Goal: Check status: Check status

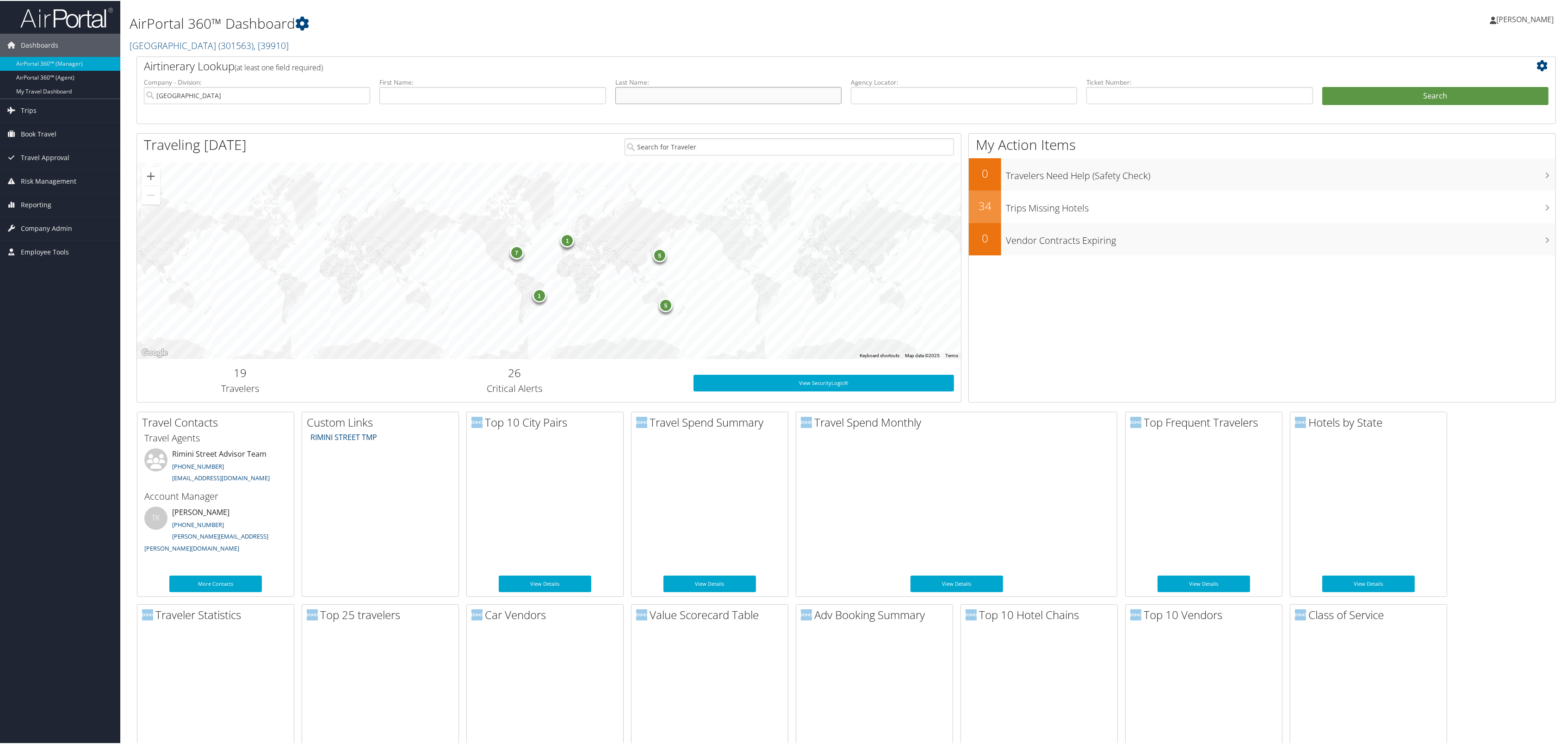
click at [637, 103] on input "text" at bounding box center [728, 95] width 226 height 17
type input "groshans"
click at [781, 86] on button "Search" at bounding box center [1436, 95] width 226 height 18
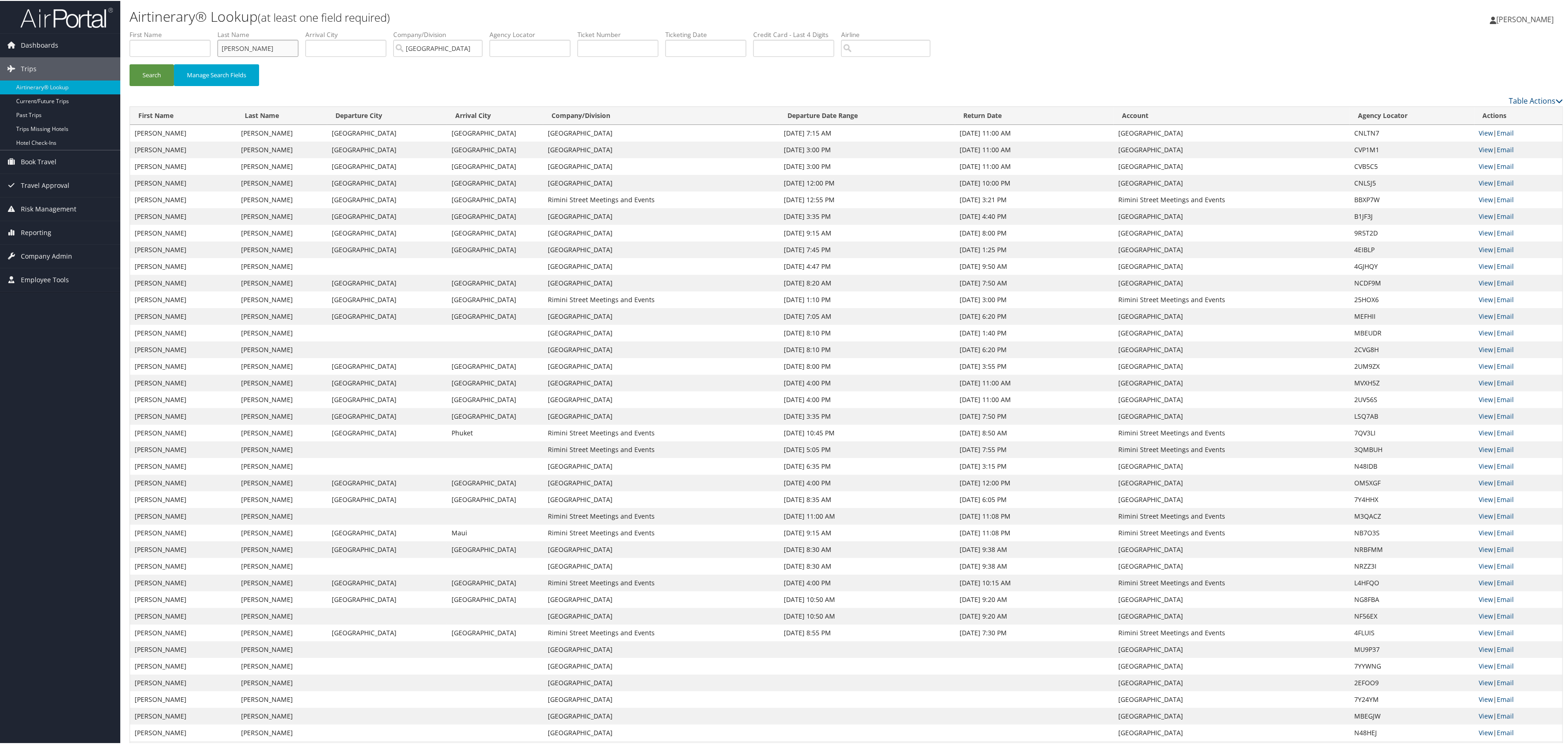
drag, startPoint x: 287, startPoint y: 54, endPoint x: 223, endPoint y: 61, distance: 64.4
click at [223, 29] on ul "First Name Last Name groshans Departure City Arrival City Company/Division Rimi…" at bounding box center [846, 29] width 1434 height 0
type input "new york city"
click at [129, 63] on button "Search" at bounding box center [151, 74] width 45 height 22
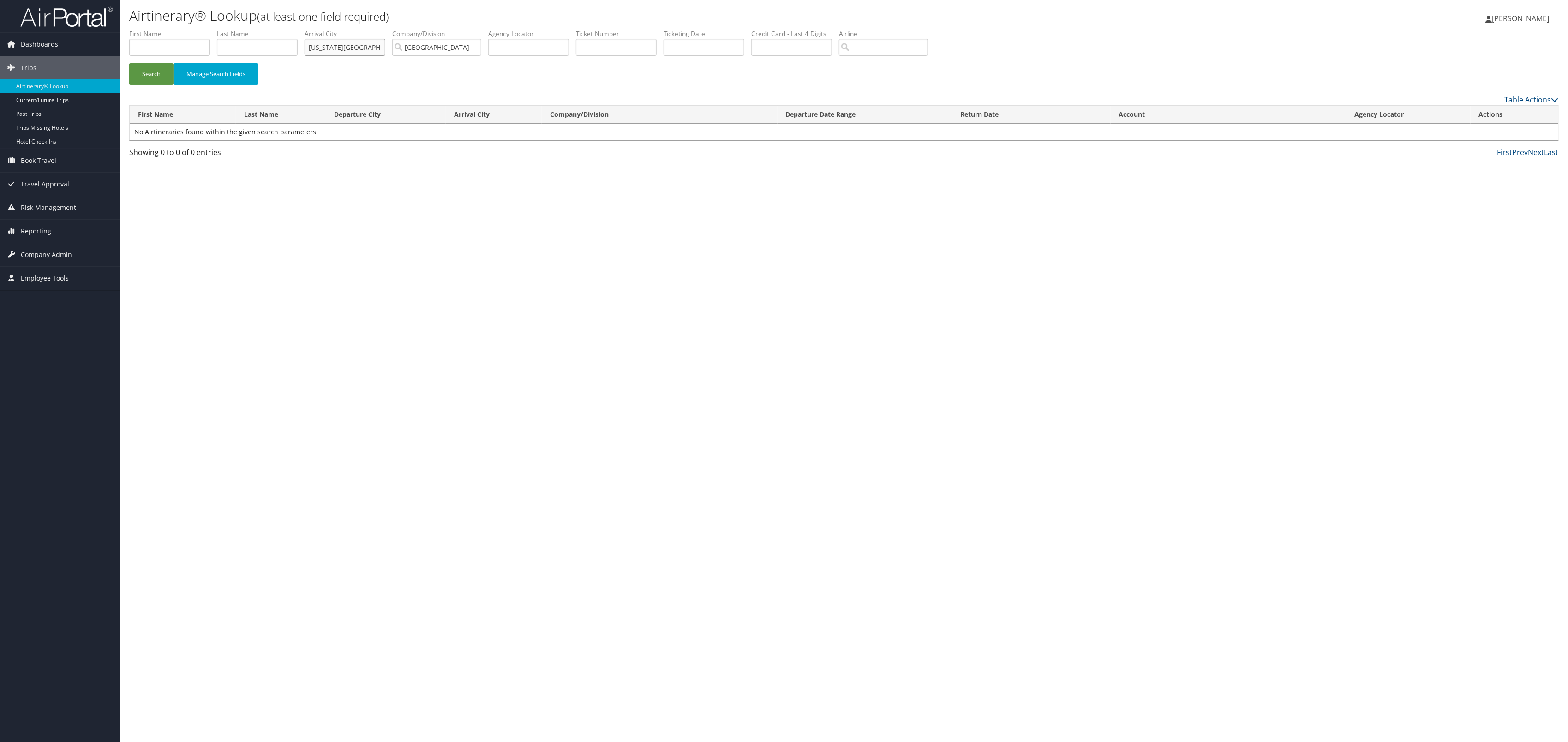
drag, startPoint x: 410, startPoint y: 56, endPoint x: 318, endPoint y: 56, distance: 92.0
click at [318, 29] on ul "First Name Last Name Departure City Arrival City new york city Company/Division…" at bounding box center [844, 29] width 1430 height 0
click at [298, 56] on input "text" at bounding box center [257, 47] width 81 height 17
click at [129, 63] on button "Search" at bounding box center [151, 74] width 44 height 22
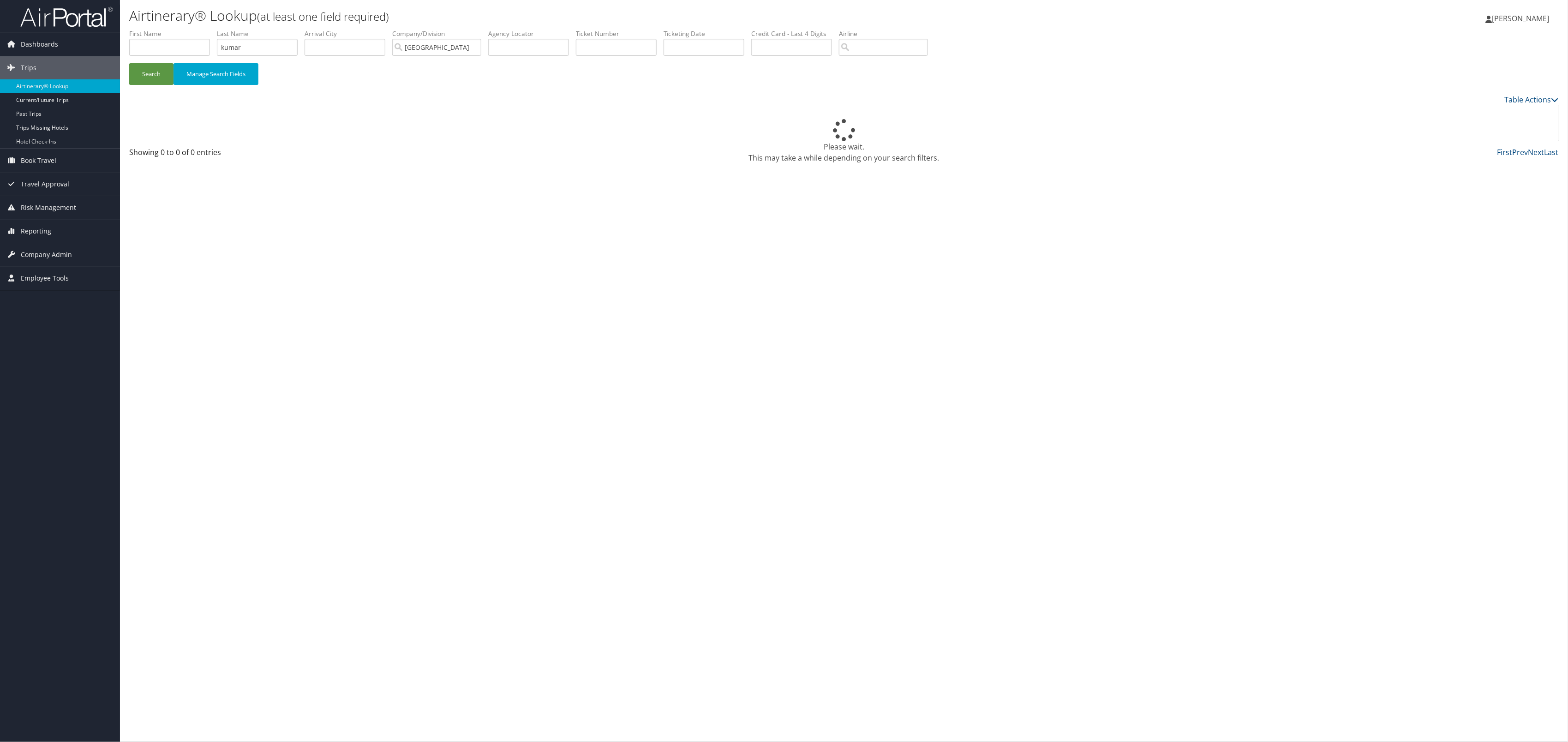
click at [335, 312] on div "Airtinerary® Lookup (at least one field required) Deborah Welder Deborah Welder…" at bounding box center [844, 371] width 1448 height 742
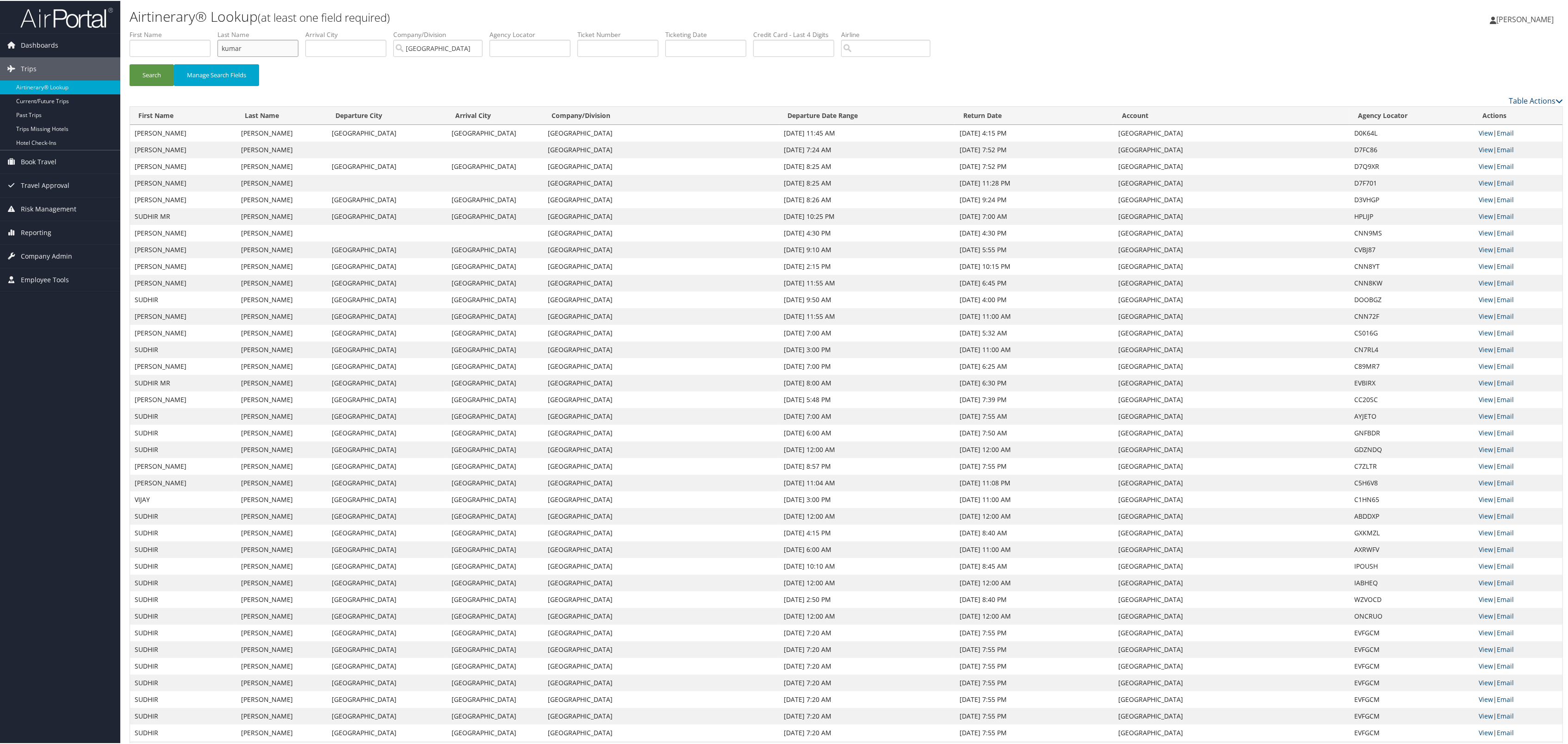
drag, startPoint x: 308, startPoint y: 65, endPoint x: 226, endPoint y: 56, distance: 82.5
click at [226, 29] on ul "First Name Last Name kumar Departure City Arrival City Company/Division Rimini …" at bounding box center [846, 29] width 1434 height 0
type input "mackereth"
click at [129, 63] on button "Search" at bounding box center [151, 74] width 45 height 22
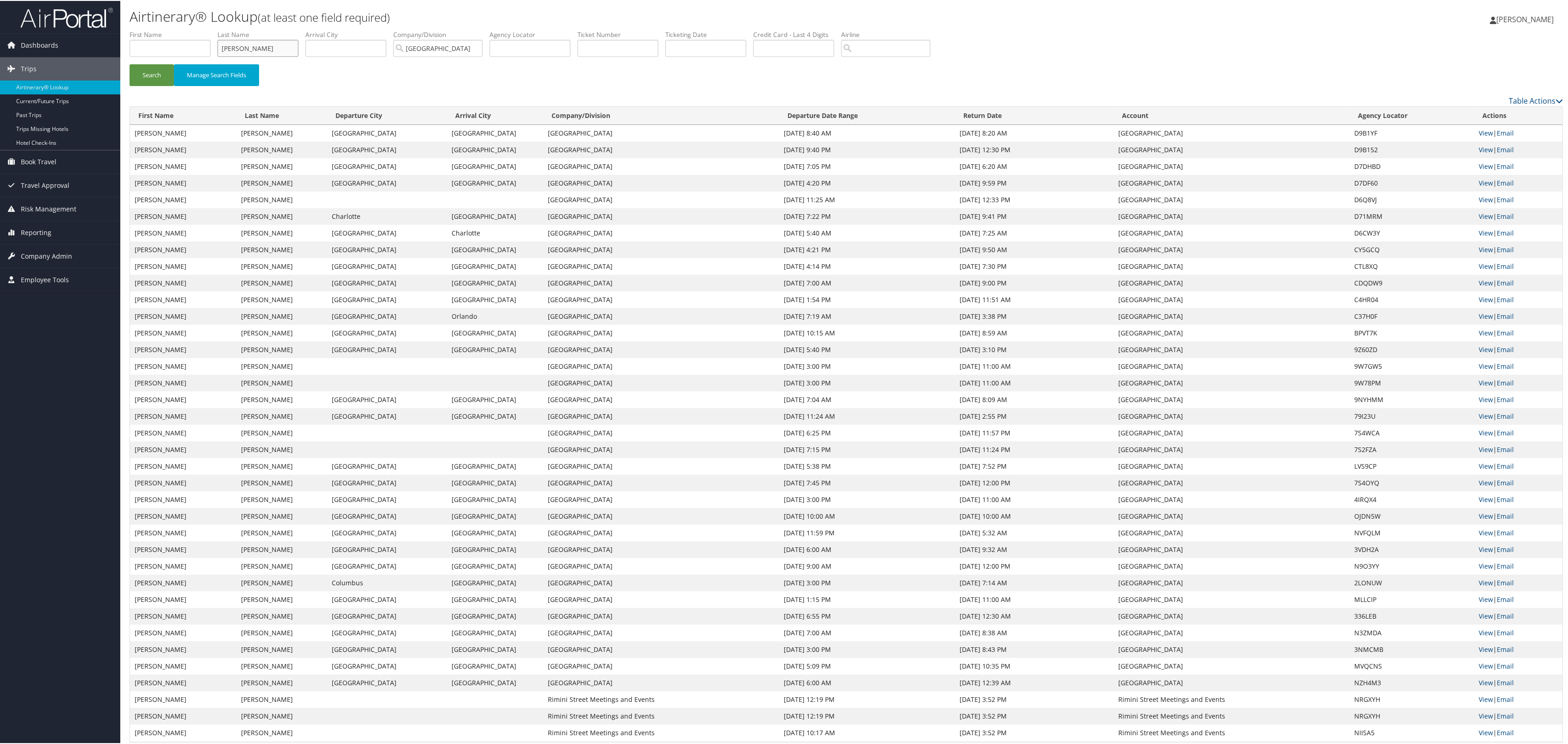
drag, startPoint x: 312, startPoint y: 57, endPoint x: 223, endPoint y: 57, distance: 89.0
click at [223, 29] on ul "First Name Last Name mackereth Departure City Arrival City Company/Division Rim…" at bounding box center [846, 29] width 1434 height 0
type input "mackereth"
type input "locandro"
click at [129, 63] on button "Search" at bounding box center [151, 74] width 45 height 22
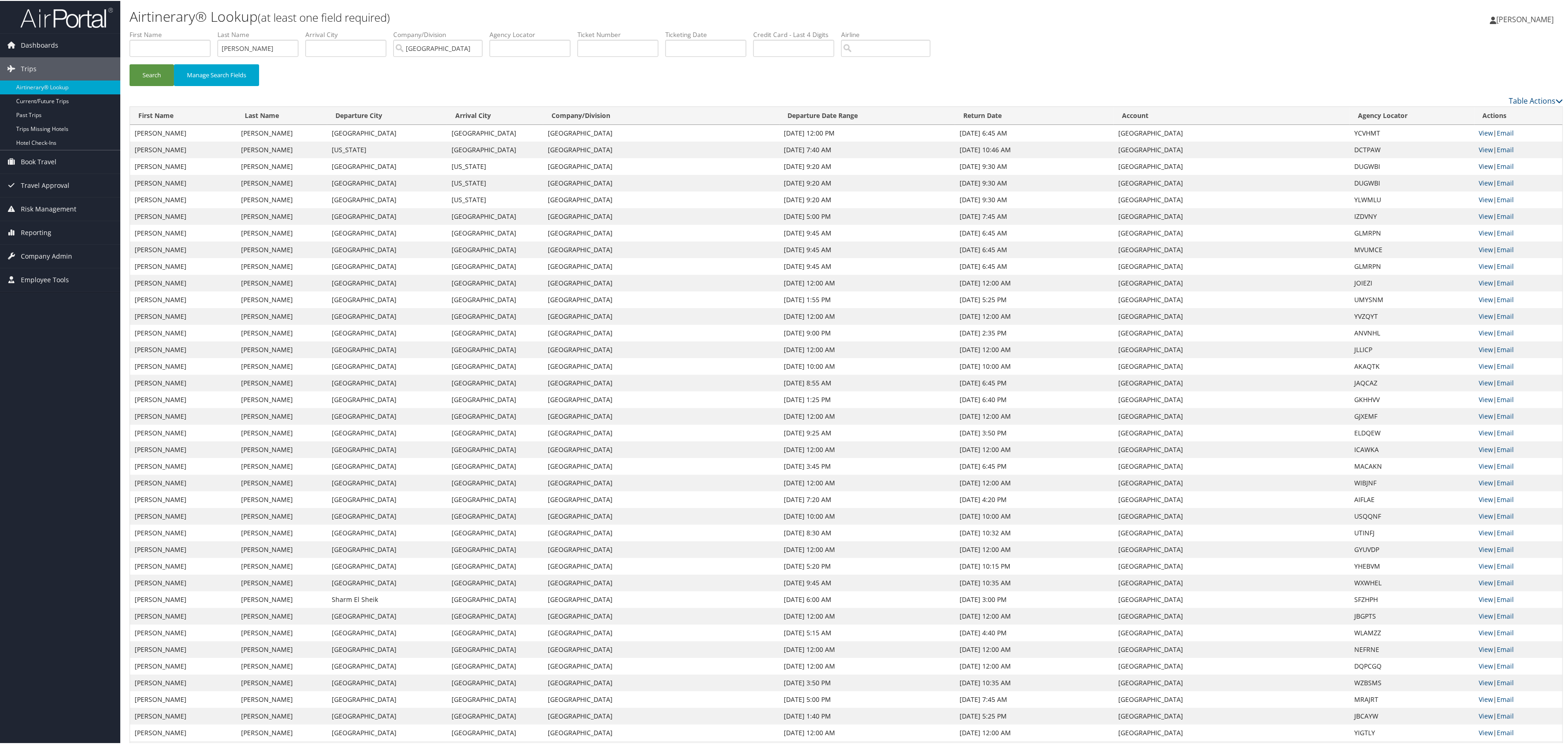
click at [1490, 170] on link "View" at bounding box center [1487, 165] width 15 height 9
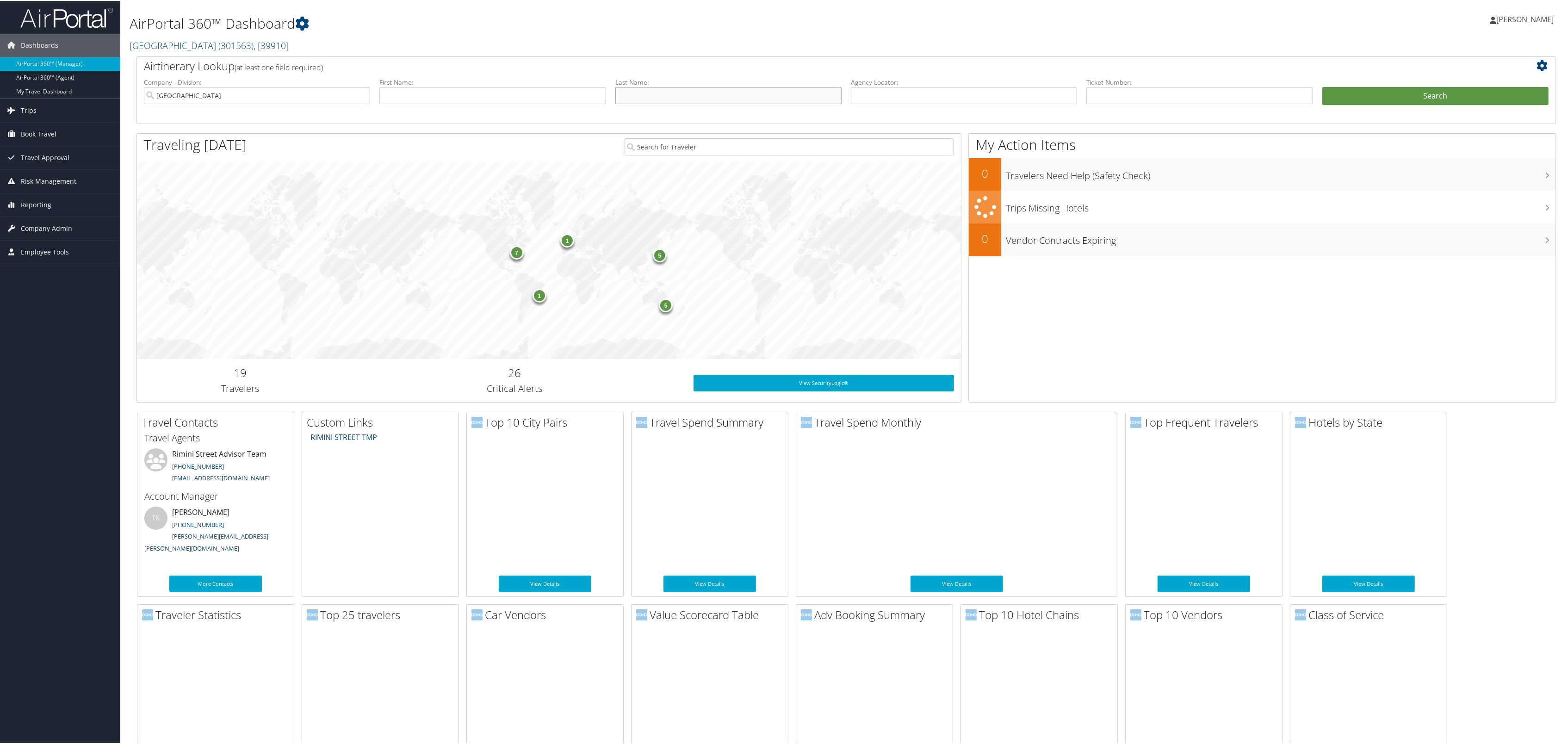
click at [637, 103] on input "text" at bounding box center [728, 95] width 226 height 17
type input "[PERSON_NAME]"
click at [1323, 86] on button "Search" at bounding box center [1436, 95] width 226 height 18
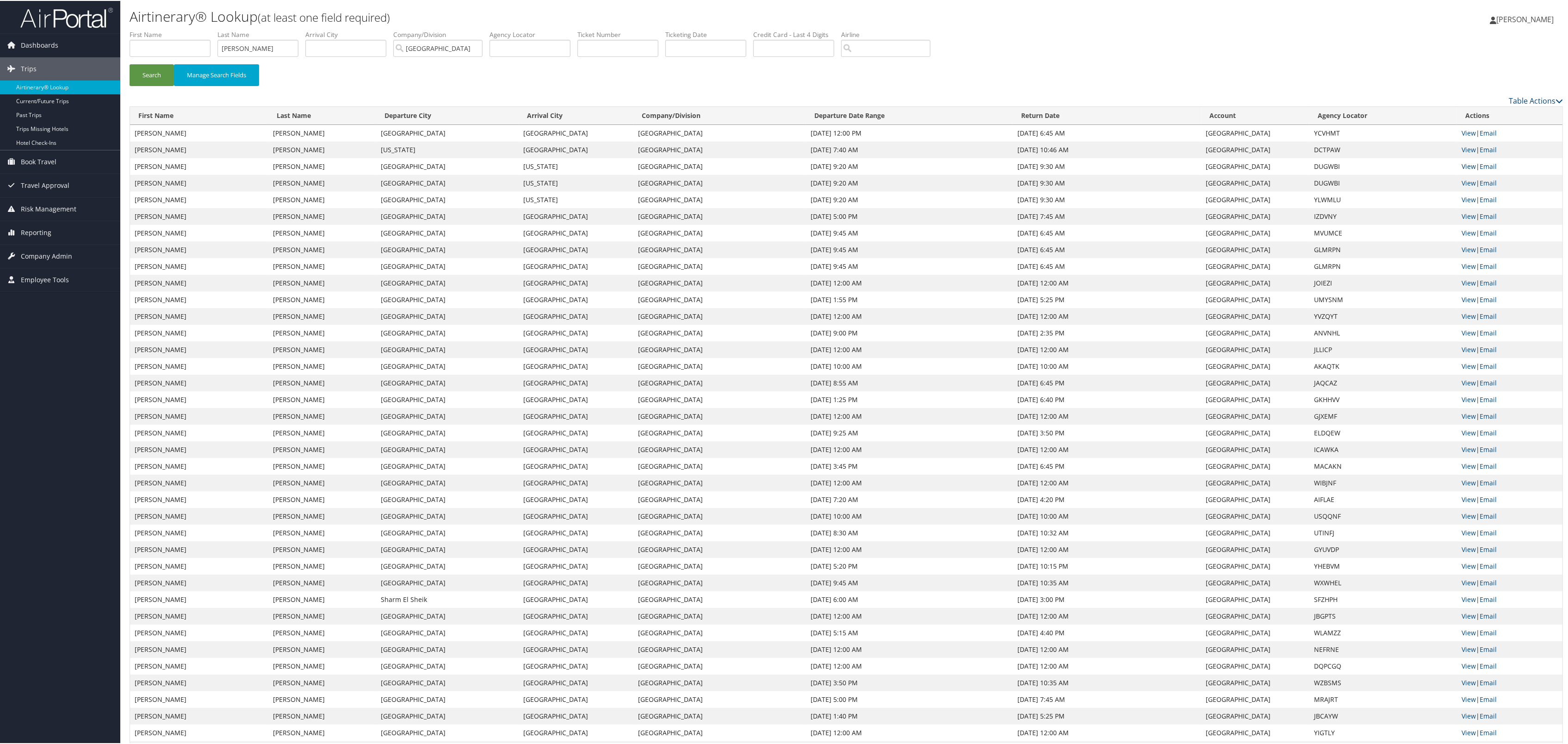
click at [1472, 170] on link "View" at bounding box center [1469, 165] width 15 height 9
click at [1467, 187] on link "View" at bounding box center [1469, 182] width 15 height 9
click at [1466, 170] on link "View" at bounding box center [1469, 165] width 15 height 9
click at [1466, 320] on link "View" at bounding box center [1469, 315] width 15 height 9
